Goal: Transaction & Acquisition: Purchase product/service

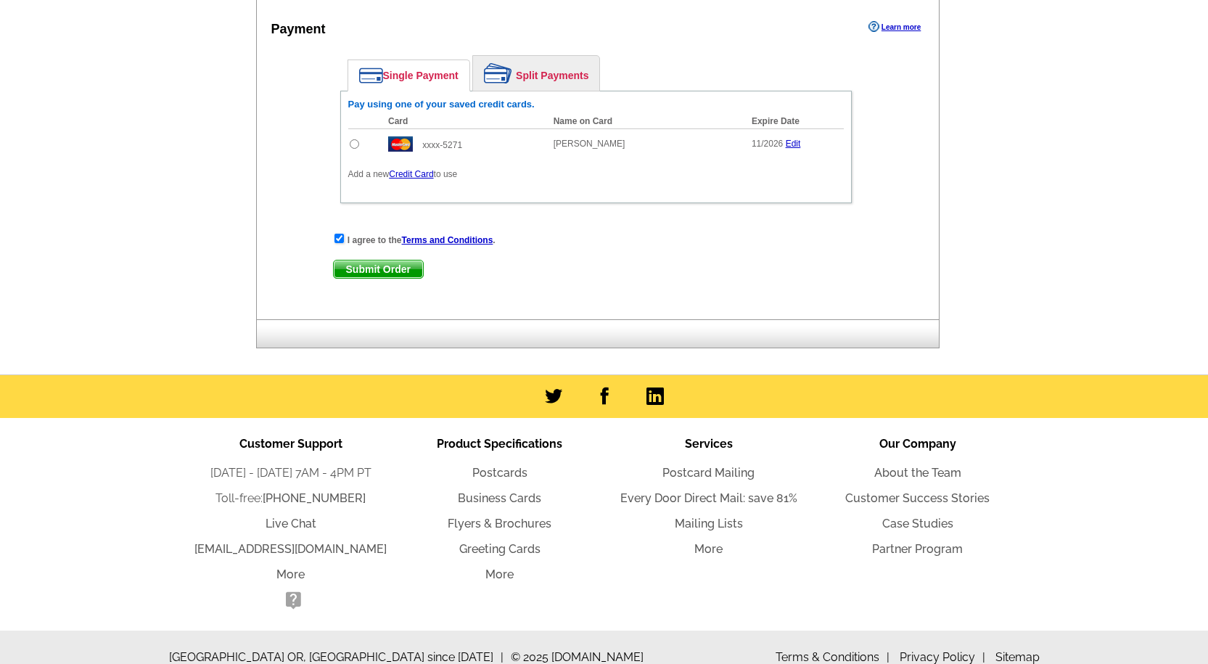
scroll to position [342, 0]
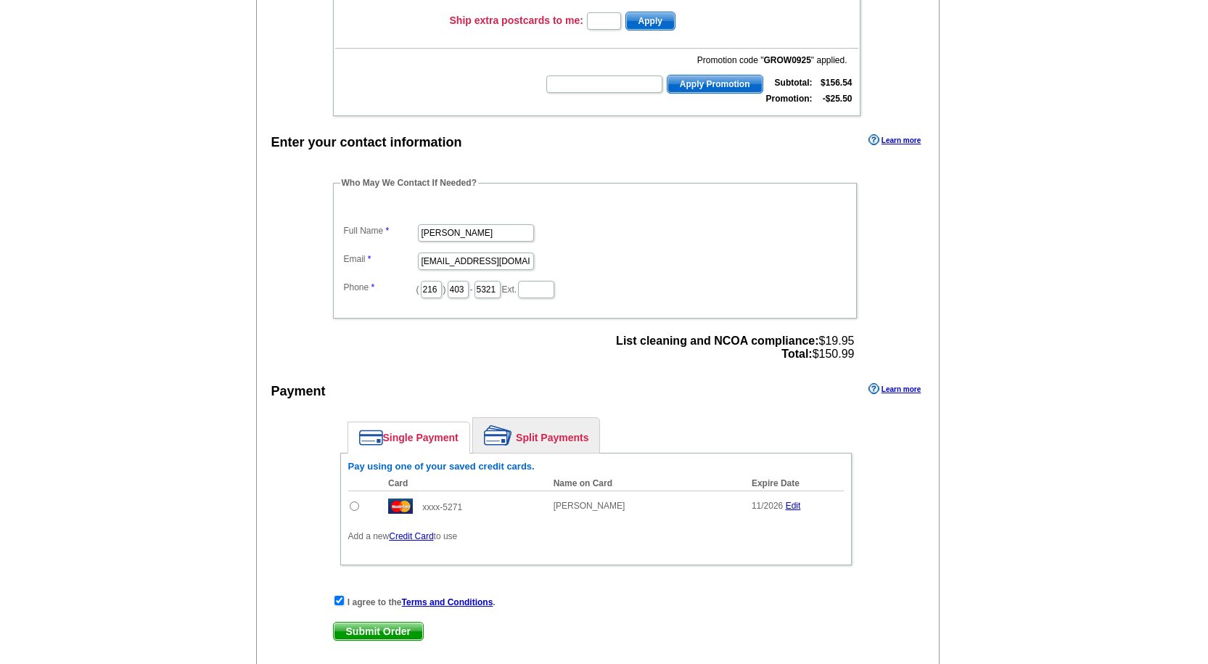
click at [382, 636] on span "Submit Order" at bounding box center [378, 631] width 89 height 17
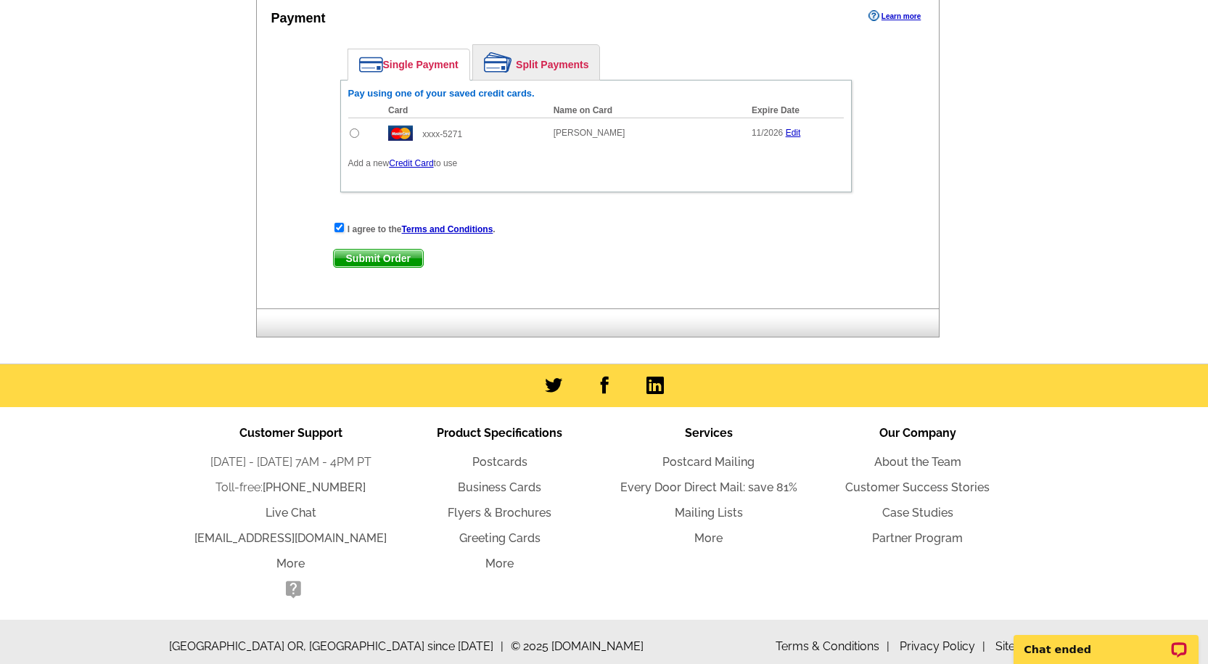
scroll to position [726, 0]
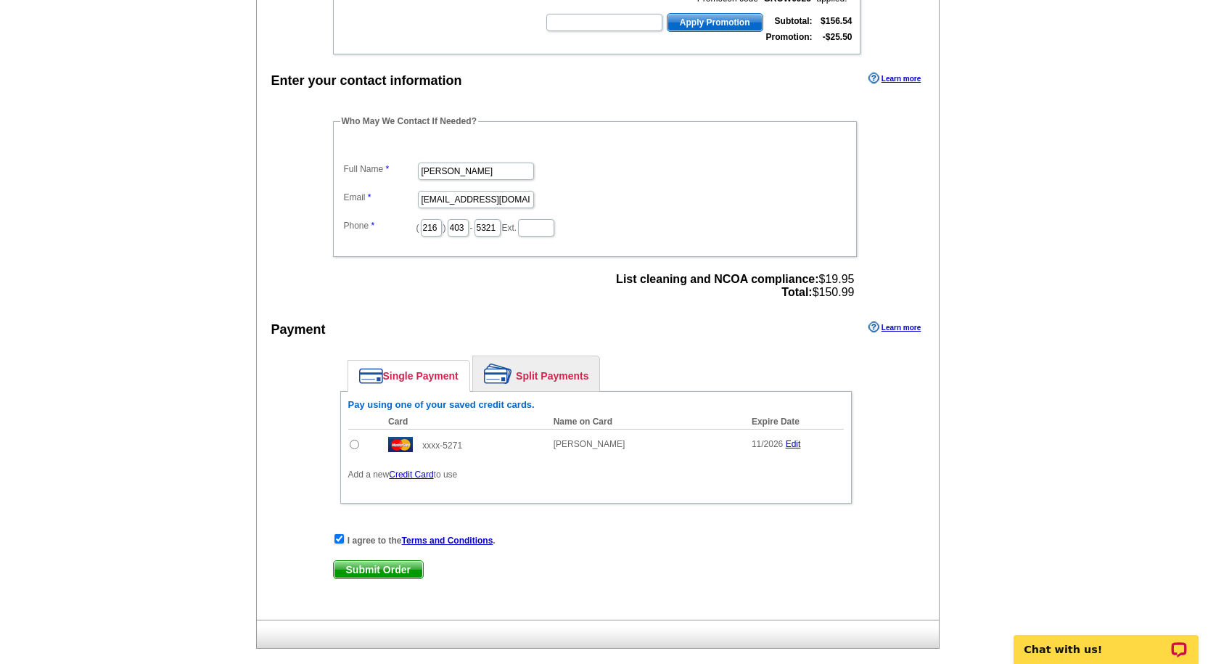
scroll to position [512, 0]
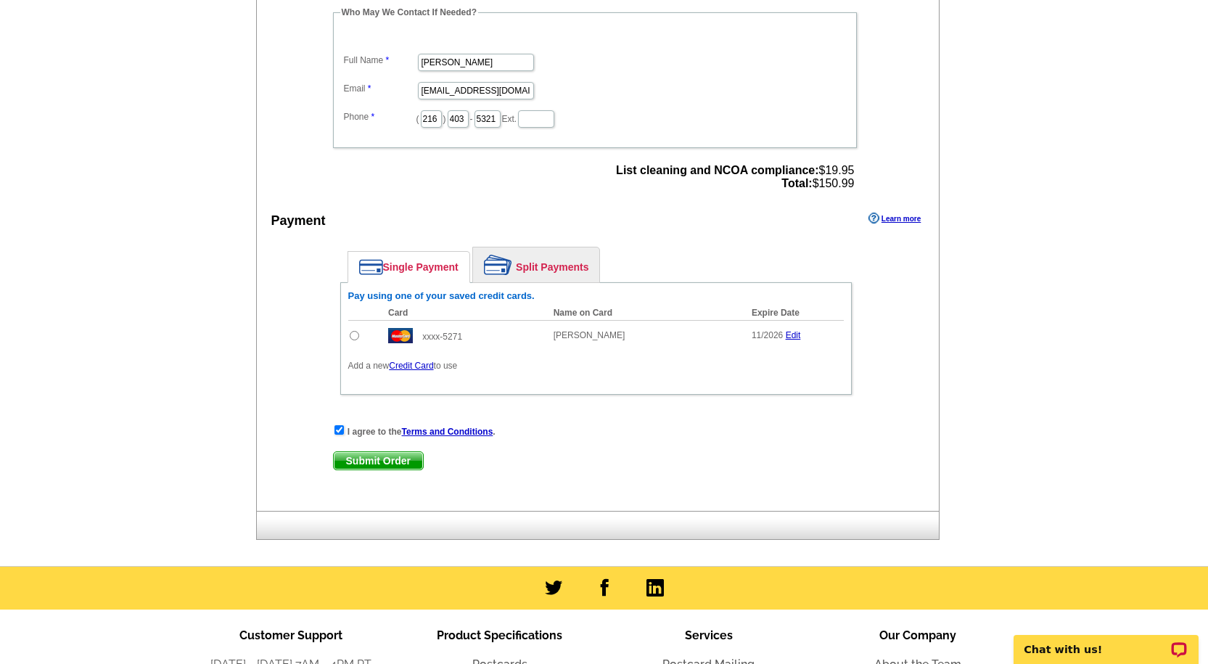
click at [354, 335] on input "radio" at bounding box center [354, 335] width 9 height 9
radio input "true"
click at [364, 463] on span "Submit Order" at bounding box center [378, 460] width 89 height 17
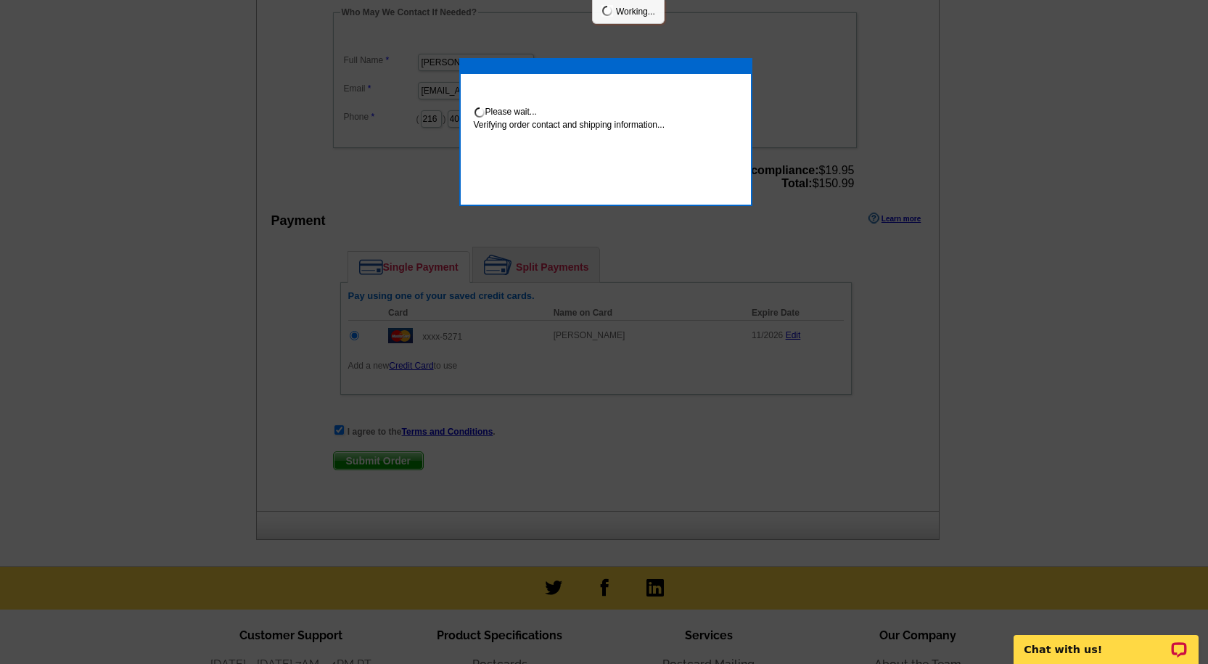
scroll to position [507, 0]
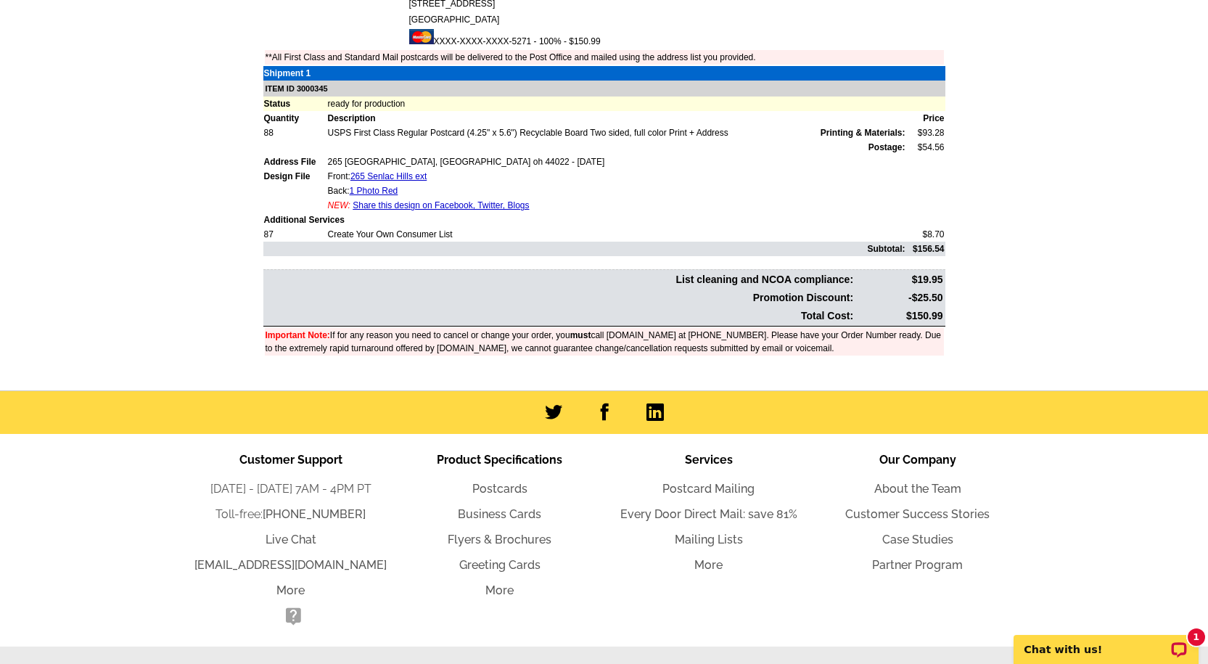
scroll to position [446, 0]
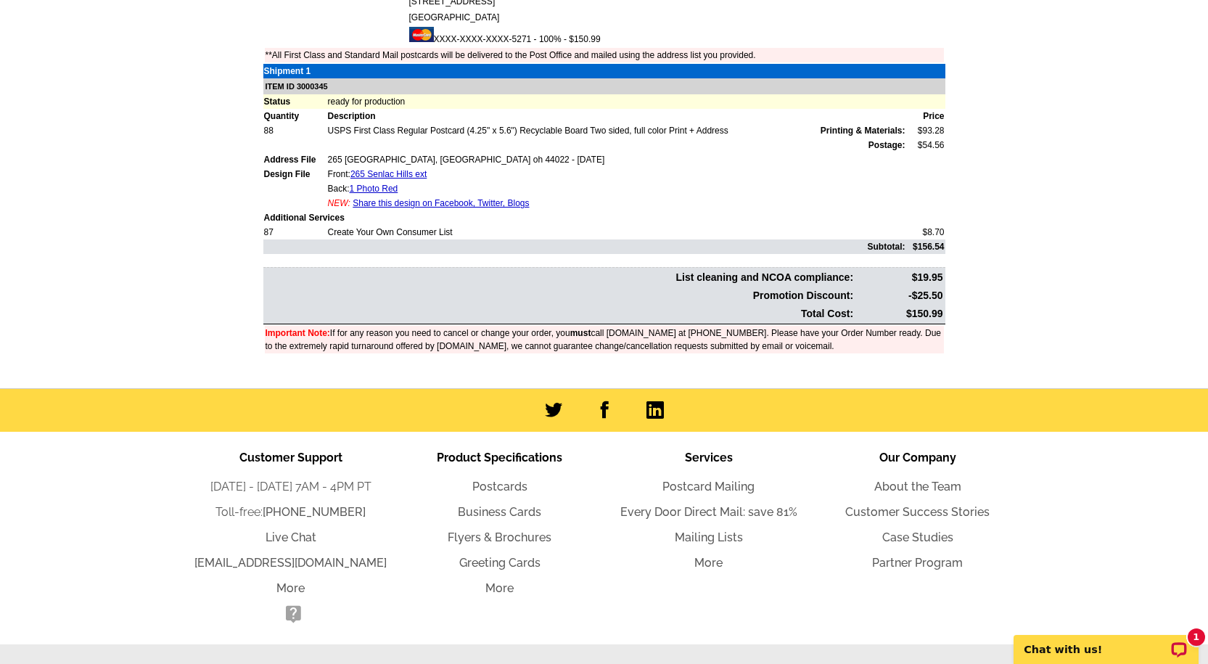
click at [1205, 280] on main "Order Number: 1475195 Download Invoice | Print Invoice Order Name My Order 2025…" at bounding box center [604, 126] width 1208 height 525
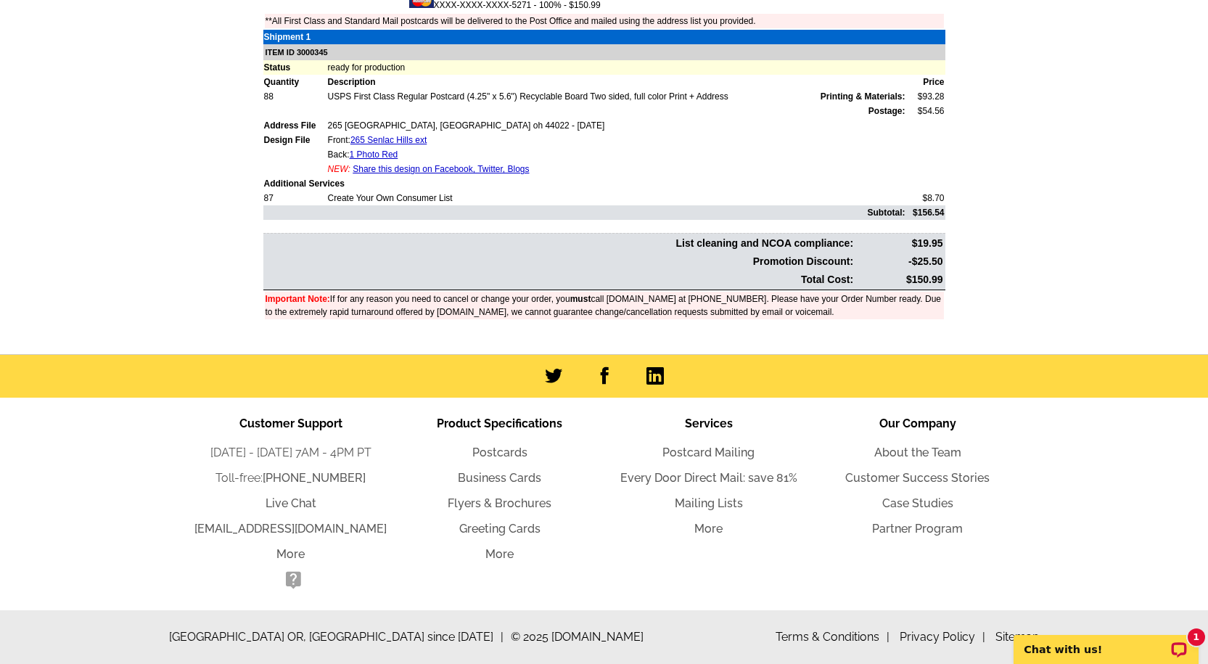
scroll to position [0, 0]
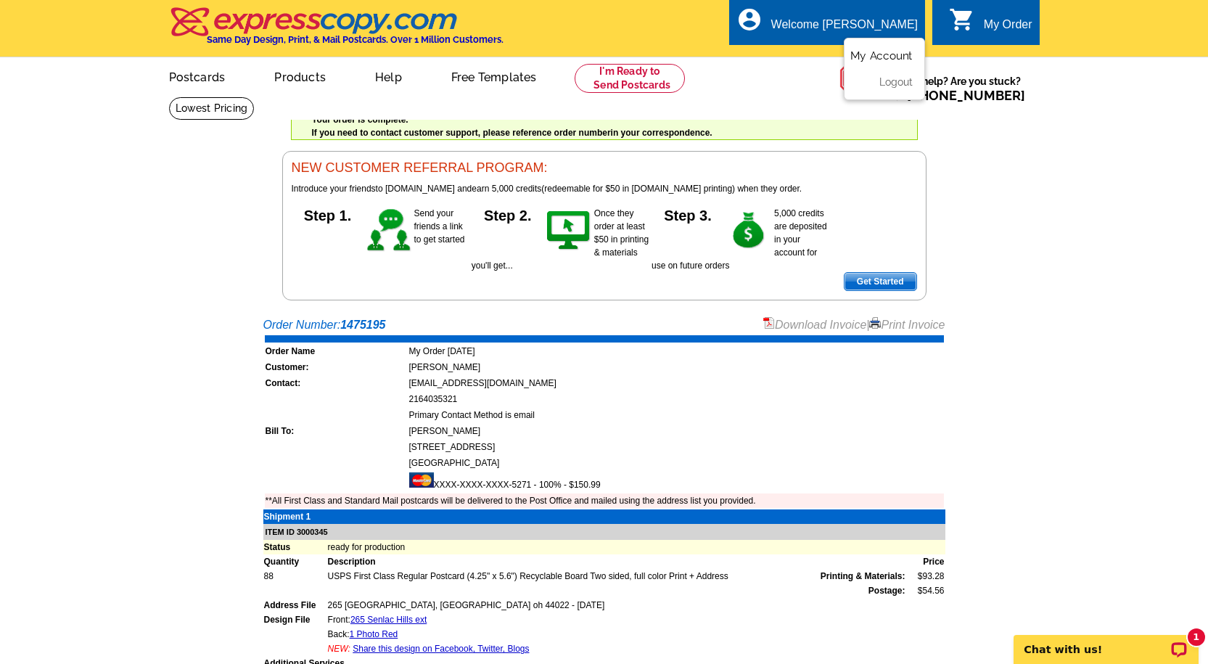
click at [903, 54] on link "My Account" at bounding box center [882, 55] width 62 height 13
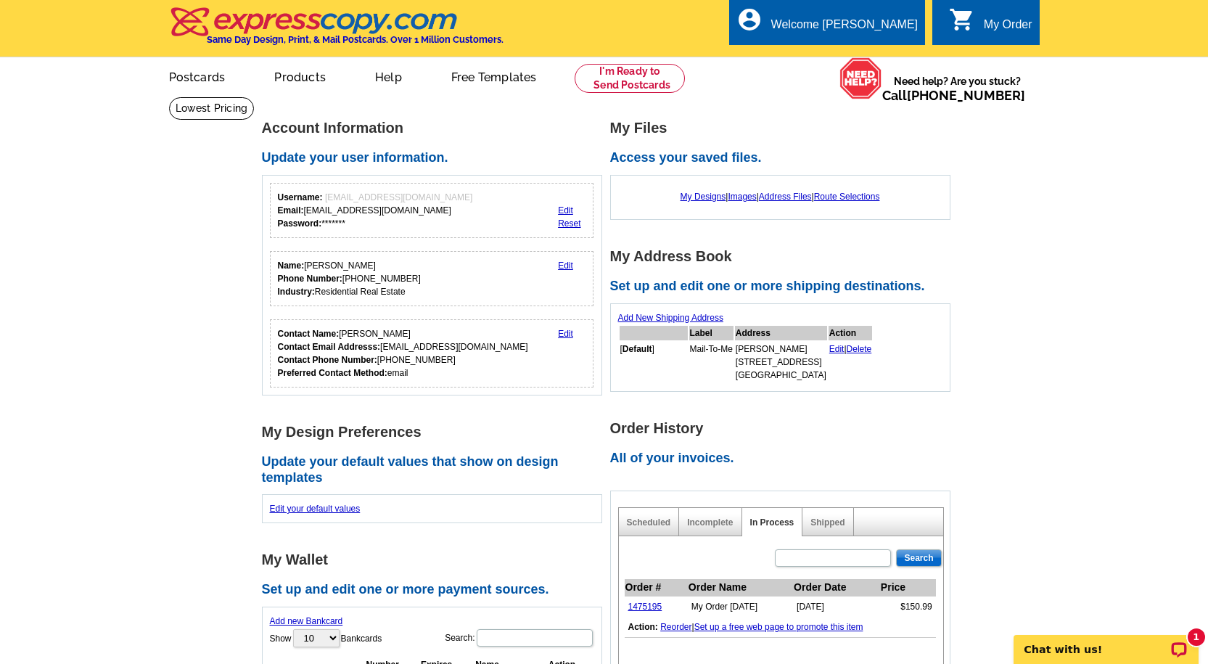
click at [570, 332] on link "Edit" at bounding box center [565, 334] width 15 height 10
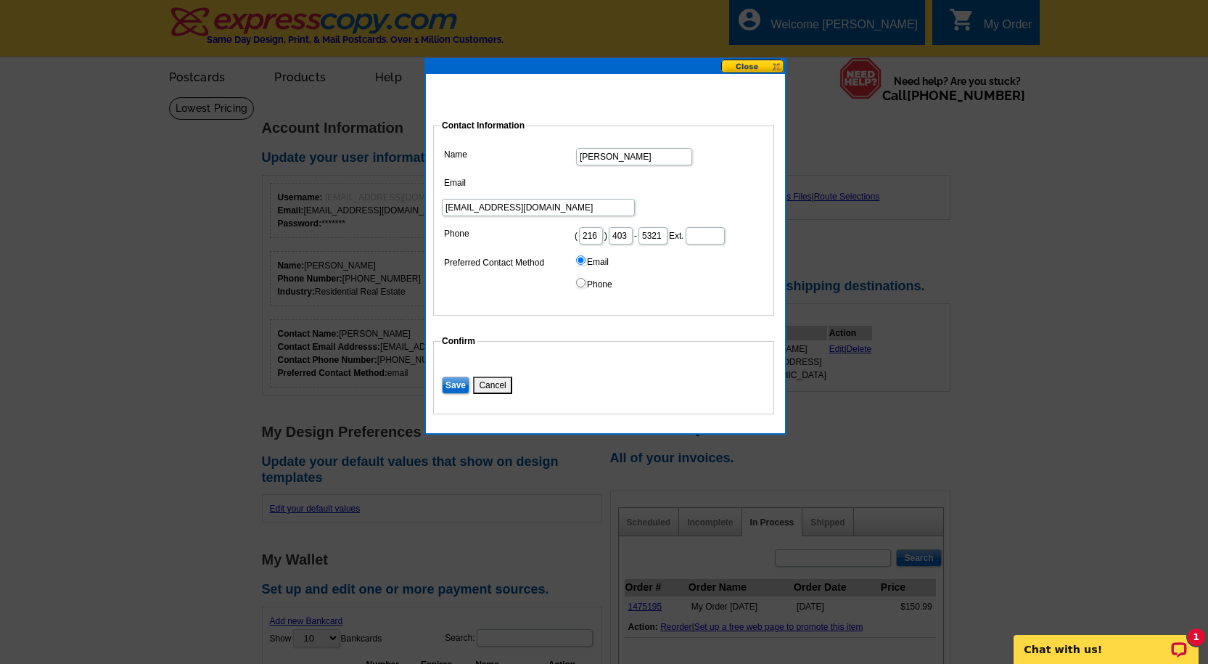
drag, startPoint x: 682, startPoint y: 182, endPoint x: 322, endPoint y: 181, distance: 359.9
type input "prb13@roadrunner.com"
click at [451, 385] on input "Save" at bounding box center [456, 385] width 28 height 17
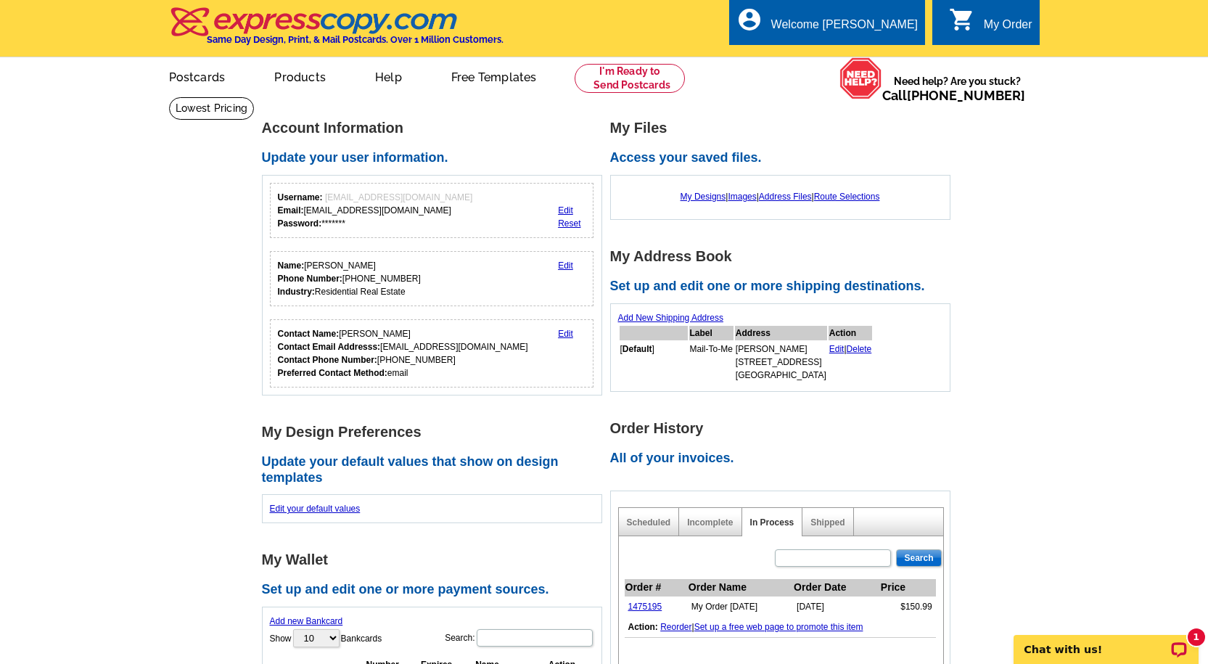
click at [994, 31] on div "My Order" at bounding box center [1008, 28] width 49 height 20
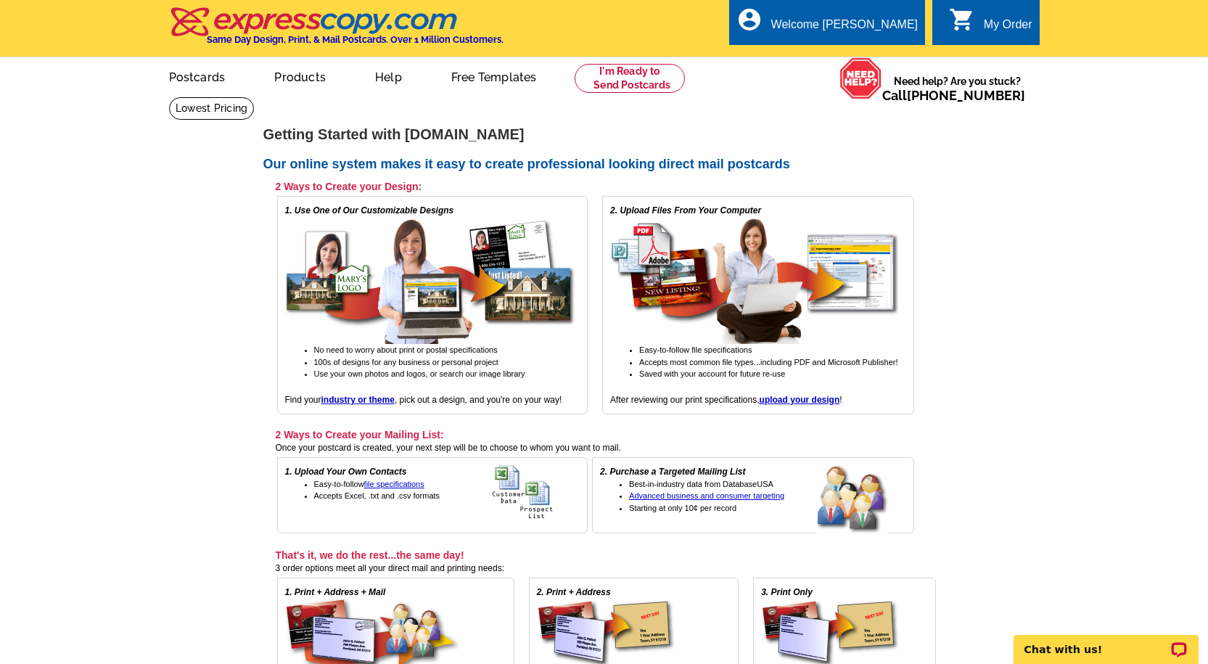
click at [962, 4] on div "0 shopping_cart My Order" at bounding box center [986, 22] width 107 height 46
click at [874, 55] on link "My Account" at bounding box center [882, 55] width 62 height 13
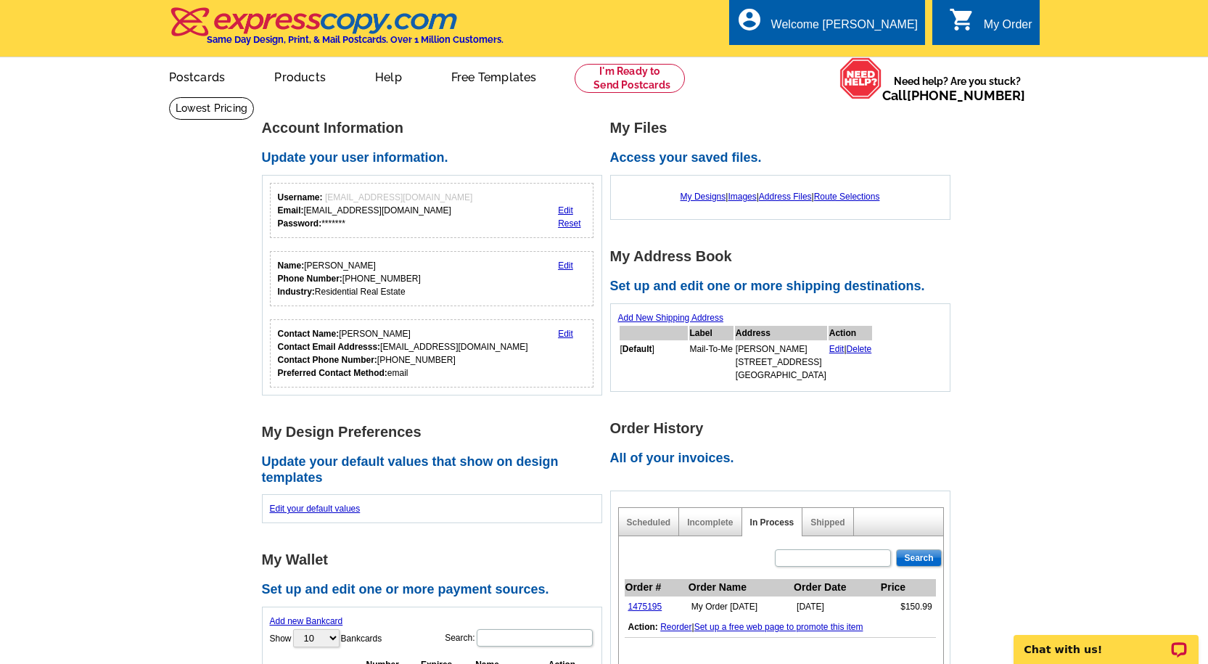
click at [644, 602] on td "1475195" at bounding box center [656, 607] width 63 height 21
click at [655, 611] on link "1475195" at bounding box center [645, 607] width 34 height 10
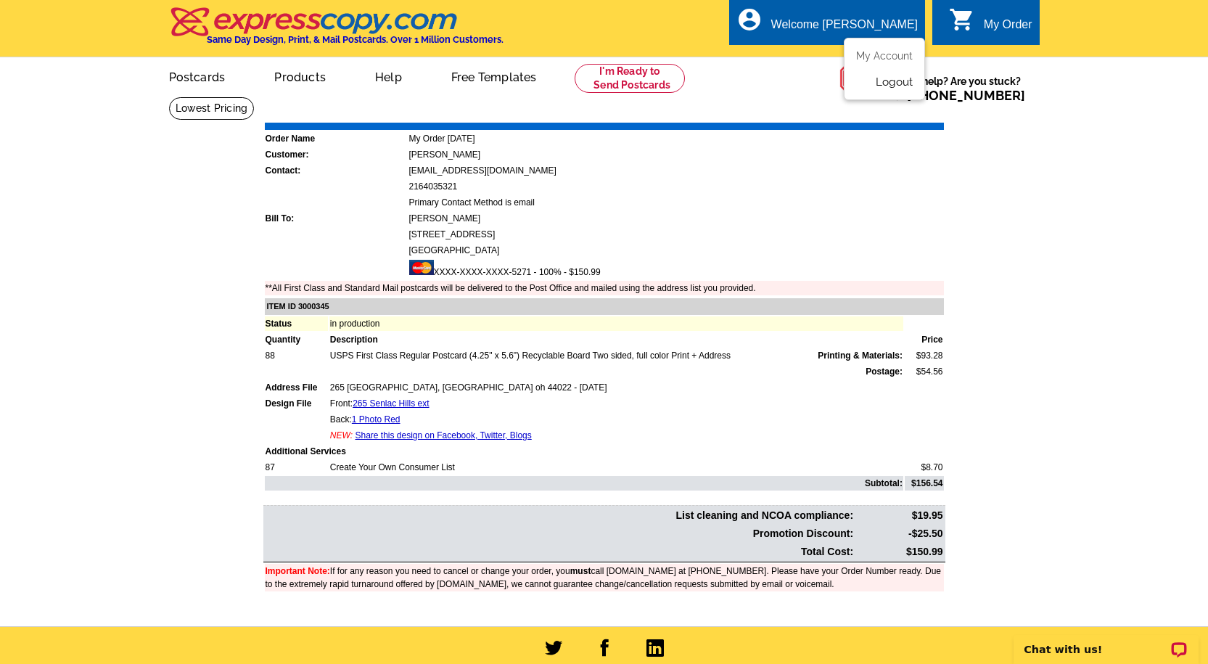
click at [887, 81] on link "Logout" at bounding box center [894, 81] width 37 height 13
